Goal: Task Accomplishment & Management: Manage account settings

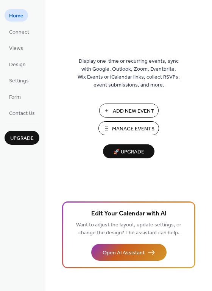
click at [122, 252] on span "Open AI Assistant" at bounding box center [123, 253] width 42 height 8
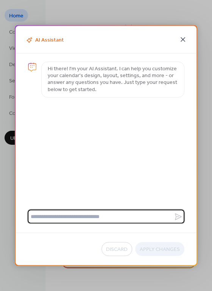
click at [186, 40] on icon at bounding box center [182, 39] width 9 height 9
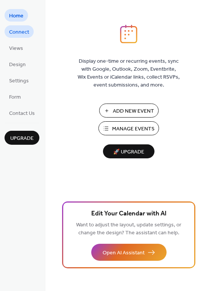
click at [28, 33] on span "Connect" at bounding box center [19, 32] width 20 height 8
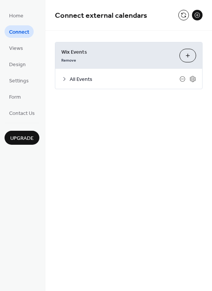
click at [63, 79] on icon at bounding box center [64, 79] width 6 height 6
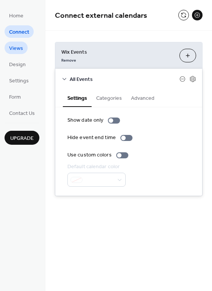
click at [19, 45] on span "Views" at bounding box center [16, 49] width 14 height 8
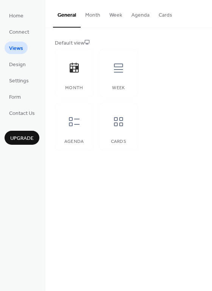
click at [80, 14] on button "Month" at bounding box center [92, 13] width 24 height 27
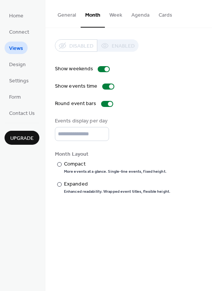
click at [114, 17] on button "Week" at bounding box center [116, 13] width 22 height 27
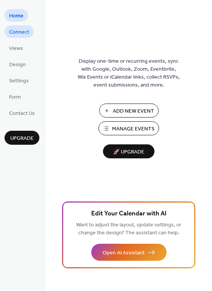
click at [13, 35] on span "Connect" at bounding box center [19, 32] width 20 height 8
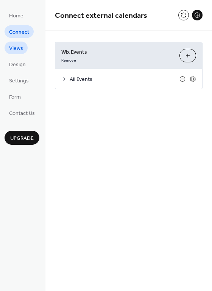
click at [13, 45] on span "Views" at bounding box center [16, 49] width 14 height 8
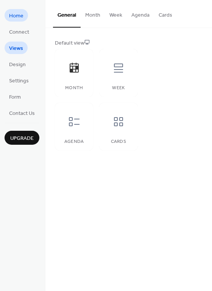
click at [15, 17] on span "Home" at bounding box center [16, 16] width 14 height 8
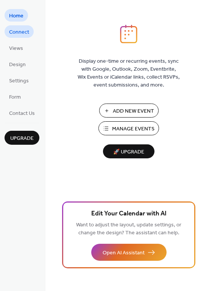
click at [24, 29] on span "Connect" at bounding box center [19, 32] width 20 height 8
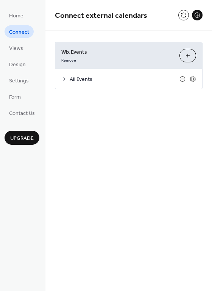
click at [189, 52] on button "Customize" at bounding box center [187, 56] width 17 height 14
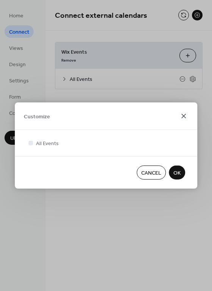
click at [182, 115] on icon at bounding box center [183, 116] width 5 height 5
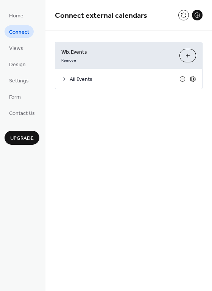
click at [195, 76] on icon at bounding box center [192, 79] width 7 height 7
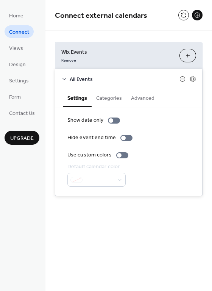
click at [114, 98] on button "Categories" at bounding box center [108, 97] width 35 height 17
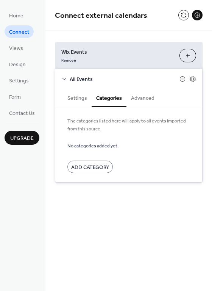
click at [95, 166] on span "Add Category" at bounding box center [90, 168] width 38 height 8
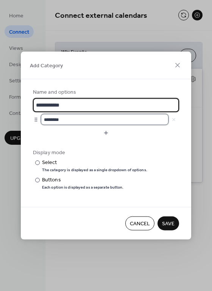
click at [88, 119] on input "********" at bounding box center [104, 119] width 127 height 11
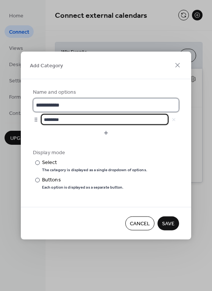
click at [71, 100] on input "**********" at bounding box center [106, 105] width 146 height 14
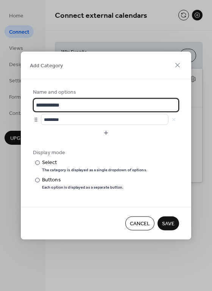
click at [141, 220] on span "Cancel" at bounding box center [140, 224] width 20 height 8
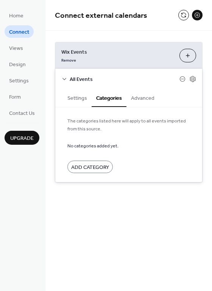
click at [144, 96] on button "Advanced" at bounding box center [142, 97] width 32 height 17
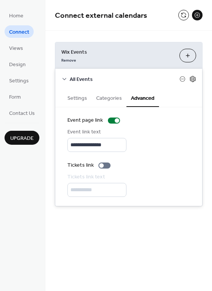
click at [191, 78] on icon at bounding box center [192, 78] width 3 height 3
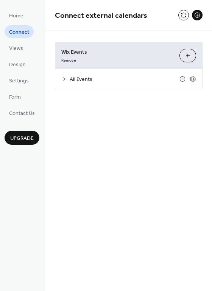
click at [76, 78] on span "All Events" at bounding box center [125, 80] width 110 height 8
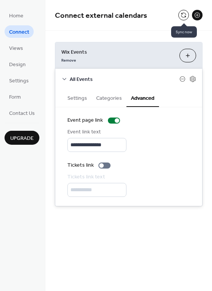
click at [185, 19] on button at bounding box center [183, 15] width 11 height 11
click at [185, 16] on button at bounding box center [183, 15] width 11 height 11
click at [197, 17] on button at bounding box center [197, 15] width 11 height 11
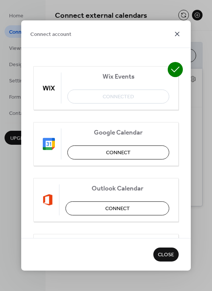
click at [178, 30] on icon at bounding box center [176, 33] width 9 height 9
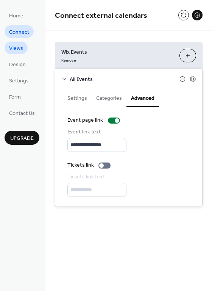
click at [12, 45] on span "Views" at bounding box center [16, 49] width 14 height 8
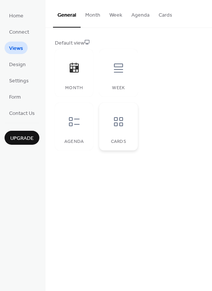
click at [124, 142] on div "Cards" at bounding box center [118, 141] width 23 height 5
click at [97, 16] on button "Month" at bounding box center [92, 13] width 24 height 27
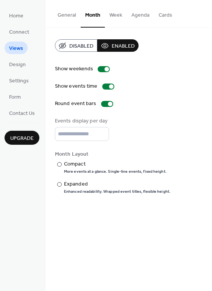
click at [140, 17] on button "Agenda" at bounding box center [140, 13] width 27 height 27
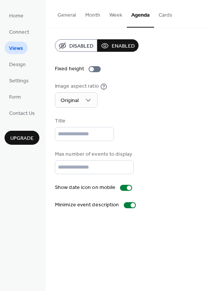
click at [167, 14] on button "Cards" at bounding box center [165, 13] width 23 height 27
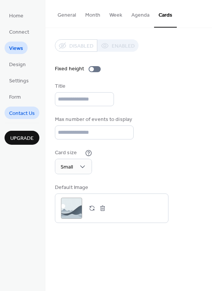
click at [18, 110] on span "Contact Us" at bounding box center [22, 114] width 26 height 8
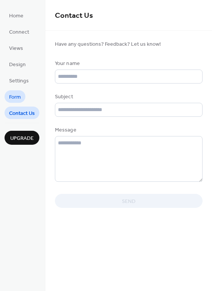
click at [22, 95] on link "Form" at bounding box center [15, 96] width 21 height 12
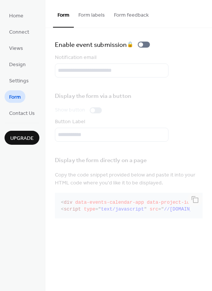
click at [96, 15] on button "Form labels" at bounding box center [92, 13] width 36 height 27
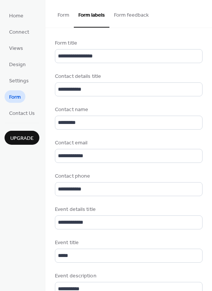
click at [137, 19] on button "Form feedback" at bounding box center [131, 13] width 44 height 27
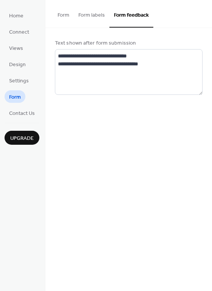
click at [109, 13] on button "Form feedback" at bounding box center [131, 14] width 44 height 28
click at [99, 14] on button "Form labels" at bounding box center [92, 13] width 36 height 27
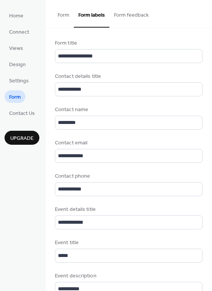
click at [68, 14] on button "Form" at bounding box center [63, 13] width 21 height 27
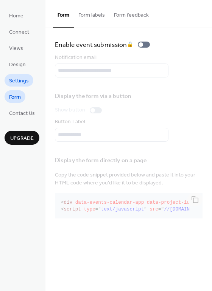
click at [30, 80] on link "Settings" at bounding box center [19, 80] width 29 height 12
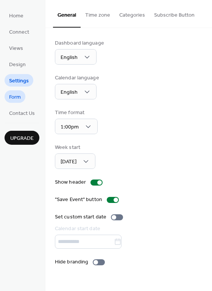
click at [15, 95] on span "Form" at bounding box center [15, 97] width 12 height 8
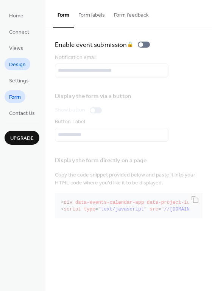
click at [16, 62] on span "Design" at bounding box center [17, 65] width 17 height 8
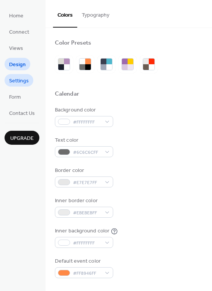
click at [13, 85] on span "Settings" at bounding box center [19, 81] width 20 height 8
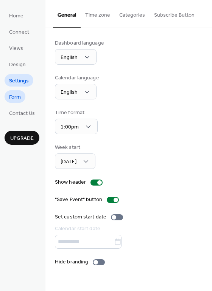
click at [13, 95] on span "Form" at bounding box center [15, 97] width 12 height 8
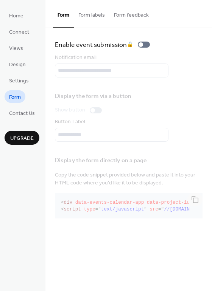
click at [100, 14] on button "Form labels" at bounding box center [92, 13] width 36 height 27
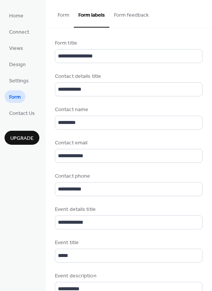
click at [65, 16] on button "Form" at bounding box center [63, 13] width 21 height 27
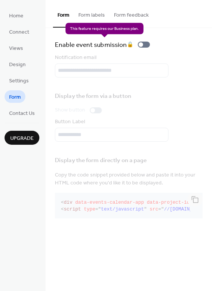
click at [142, 45] on div "Enable event submission 🔒" at bounding box center [104, 44] width 98 height 11
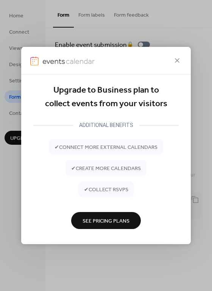
click at [127, 221] on span "See Pricing Plans" at bounding box center [105, 221] width 47 height 8
